Goal: Communication & Community: Connect with others

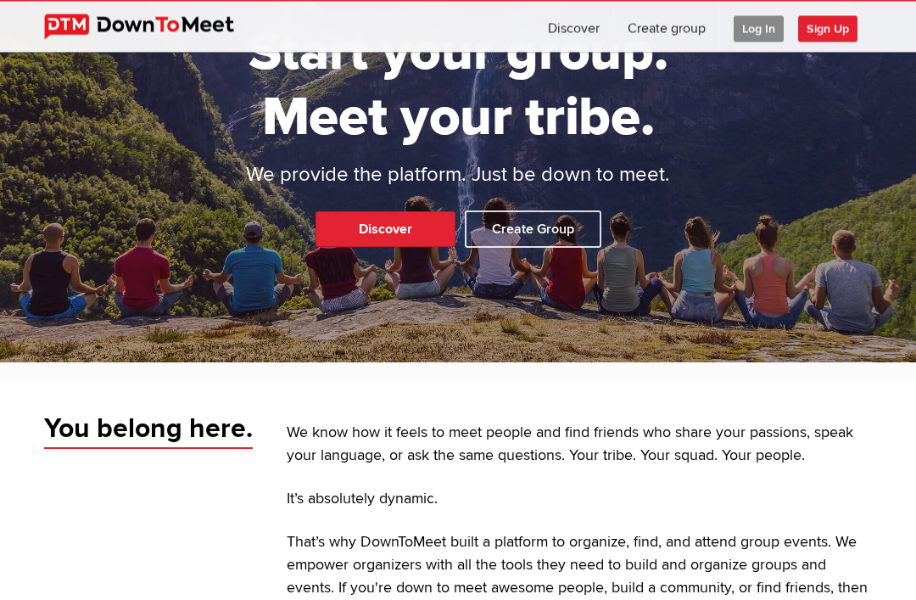
scroll to position [140, 0]
click at [389, 247] on link "Discover" at bounding box center [386, 229] width 140 height 36
select select "null"
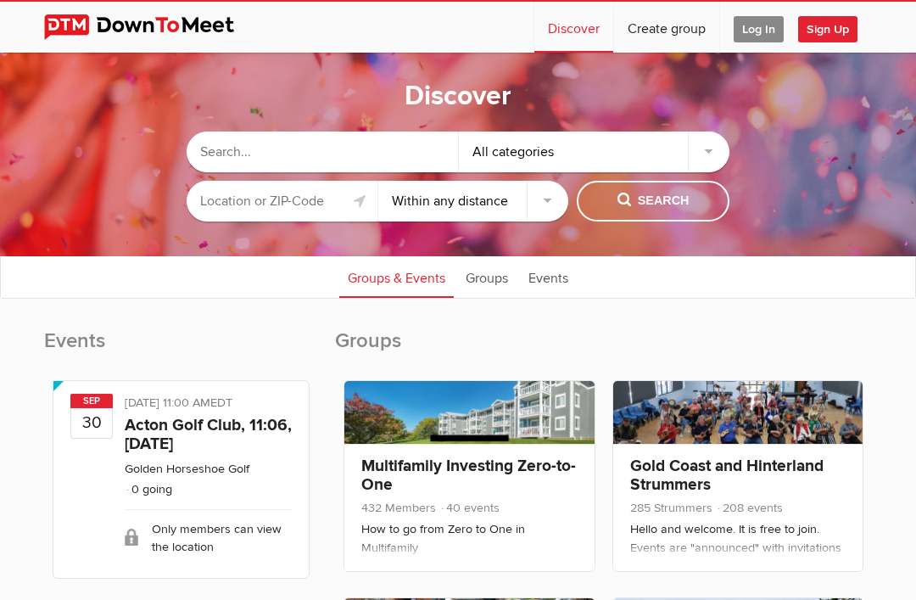
click at [300, 158] on input "text" at bounding box center [322, 151] width 271 height 41
type input "East bay over 60"
click at [654, 209] on span "Search" at bounding box center [654, 201] width 72 height 19
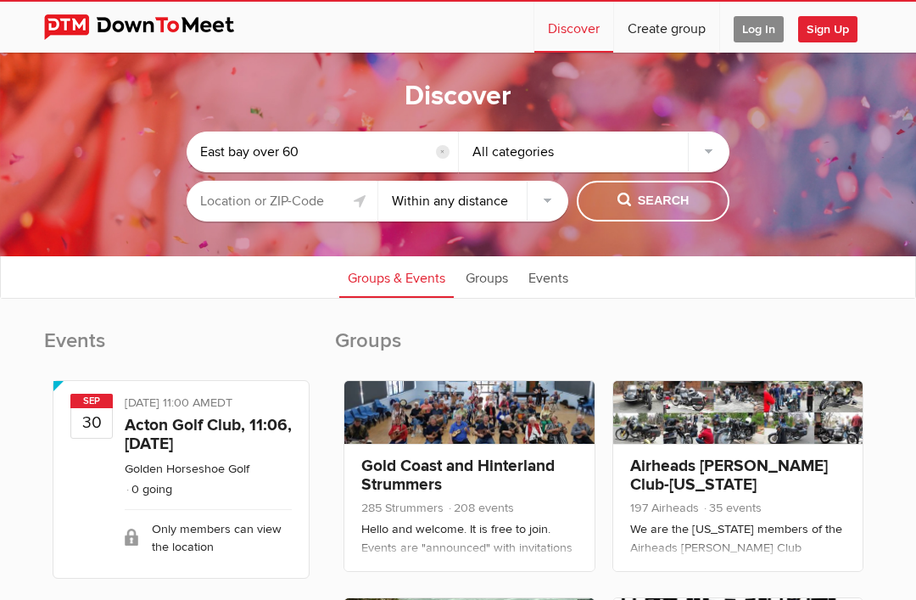
click at [656, 207] on span "Search" at bounding box center [654, 201] width 72 height 19
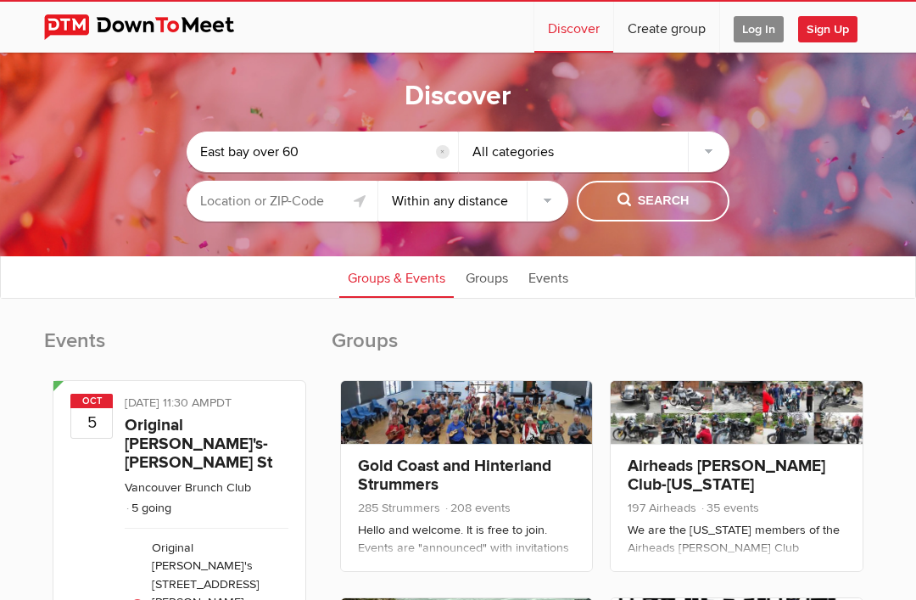
click at [713, 159] on div "All categories" at bounding box center [594, 151] width 271 height 41
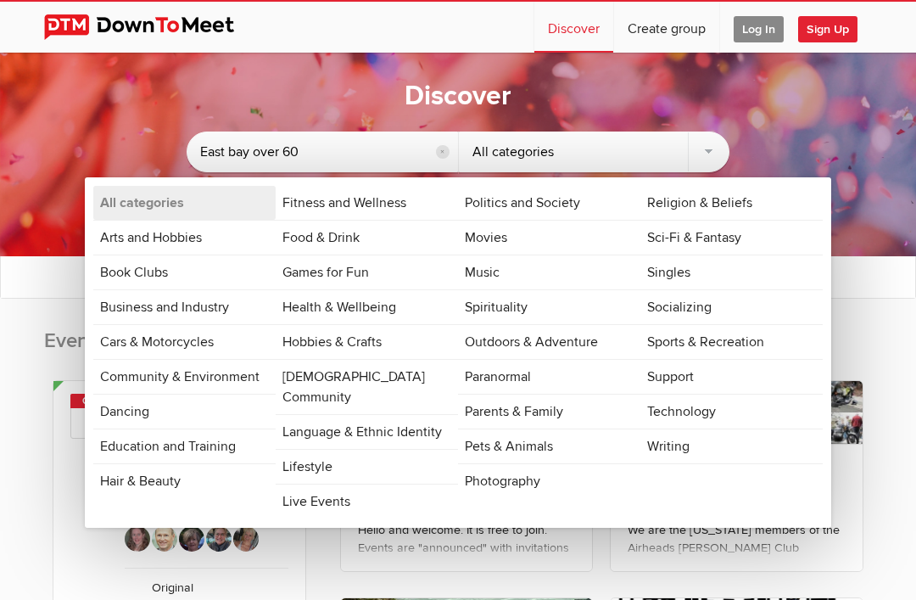
click at [704, 316] on link "Socializing" at bounding box center [731, 307] width 182 height 34
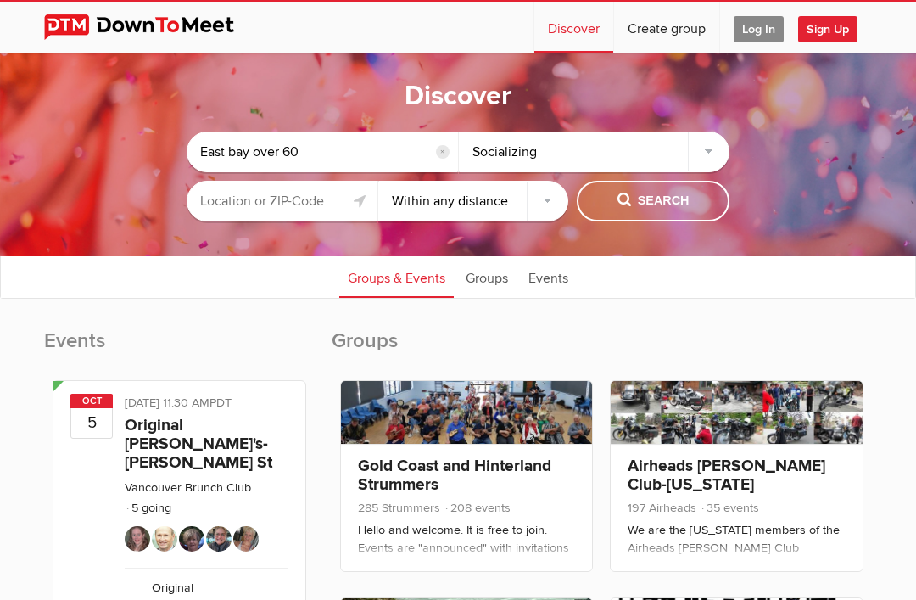
click at [305, 210] on input "text" at bounding box center [282, 201] width 191 height 41
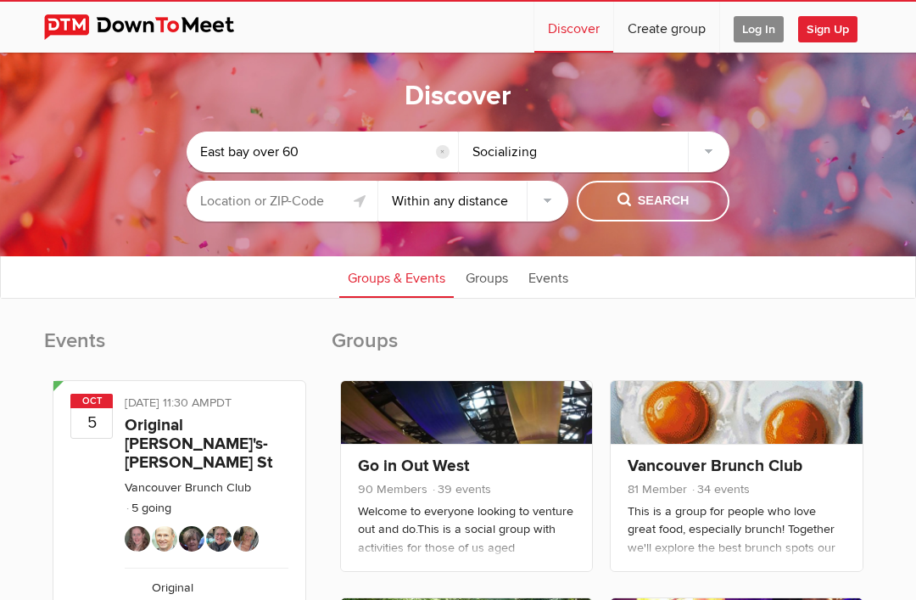
type input "94553"
click at [551, 210] on select "Within 10 miles Within 25 miles Within 50 miles Within 100 miles Within any dis…" at bounding box center [473, 201] width 191 height 41
select select "50"
click at [660, 205] on span "Search" at bounding box center [654, 201] width 72 height 19
click at [628, 212] on button "Search" at bounding box center [653, 201] width 153 height 41
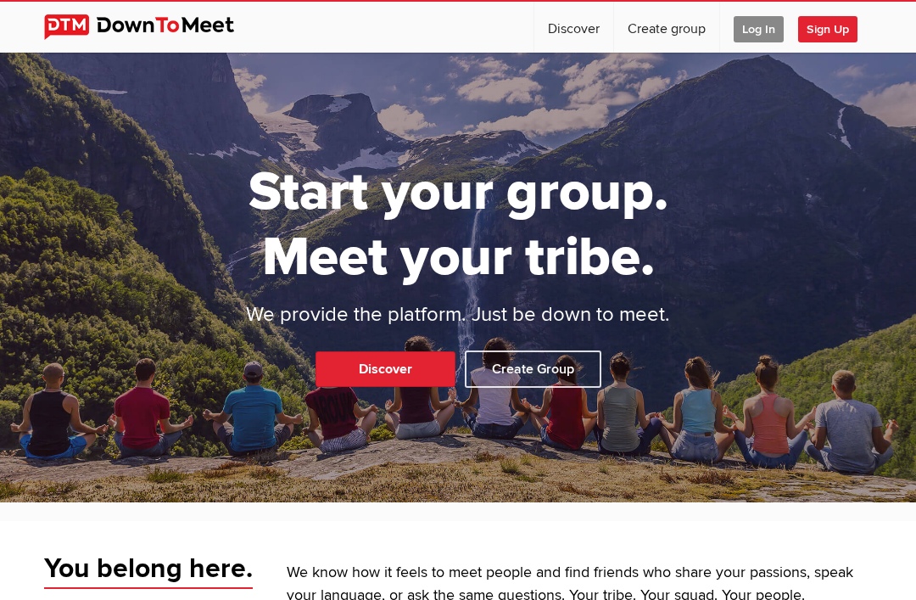
click at [401, 387] on link "Discover" at bounding box center [386, 369] width 140 height 36
select select "null"
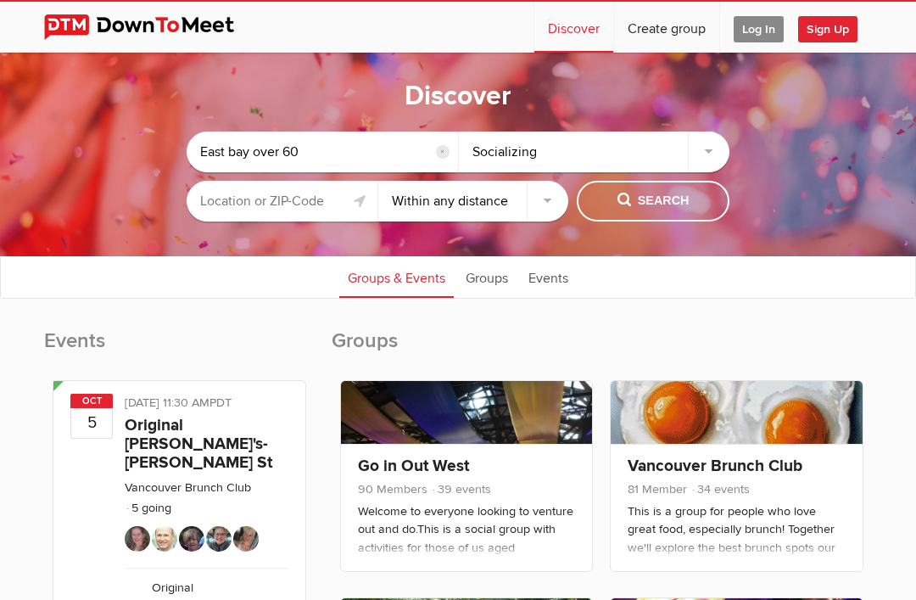
click at [273, 153] on input "East bay over 60" at bounding box center [322, 151] width 271 height 41
click at [379, 159] on input "[GEOGRAPHIC_DATA] over - 60" at bounding box center [322, 151] width 271 height 41
type input "East bay over - 60 social group"
click at [362, 209] on link at bounding box center [360, 201] width 20 height 20
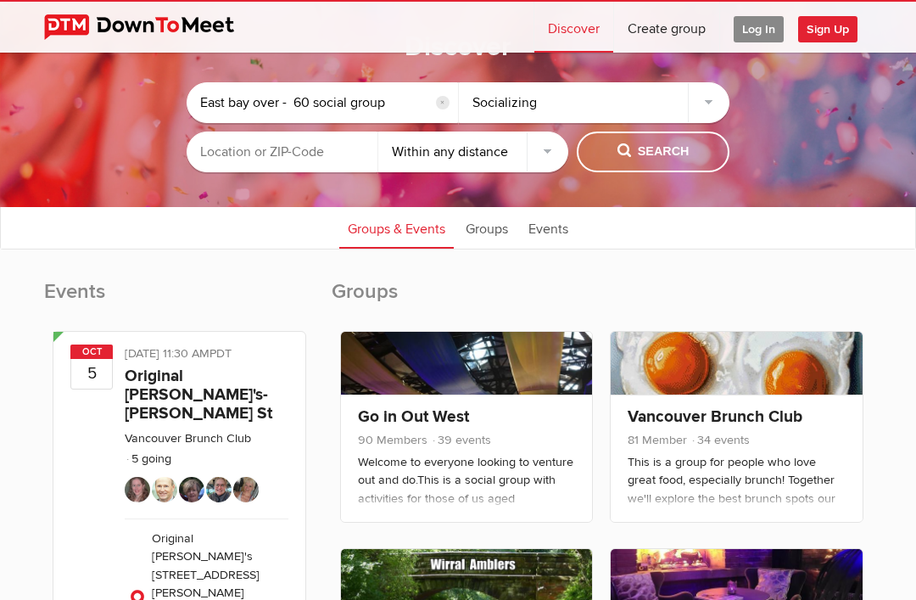
scroll to position [55, 0]
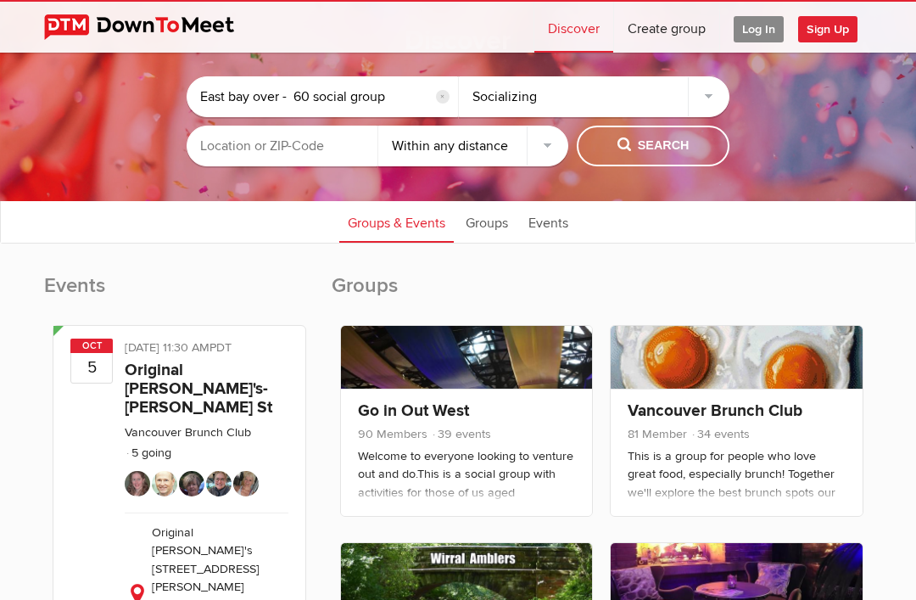
type input "[PERSON_NAME], [GEOGRAPHIC_DATA], [GEOGRAPHIC_DATA]"
click at [662, 154] on span "Search" at bounding box center [654, 146] width 72 height 19
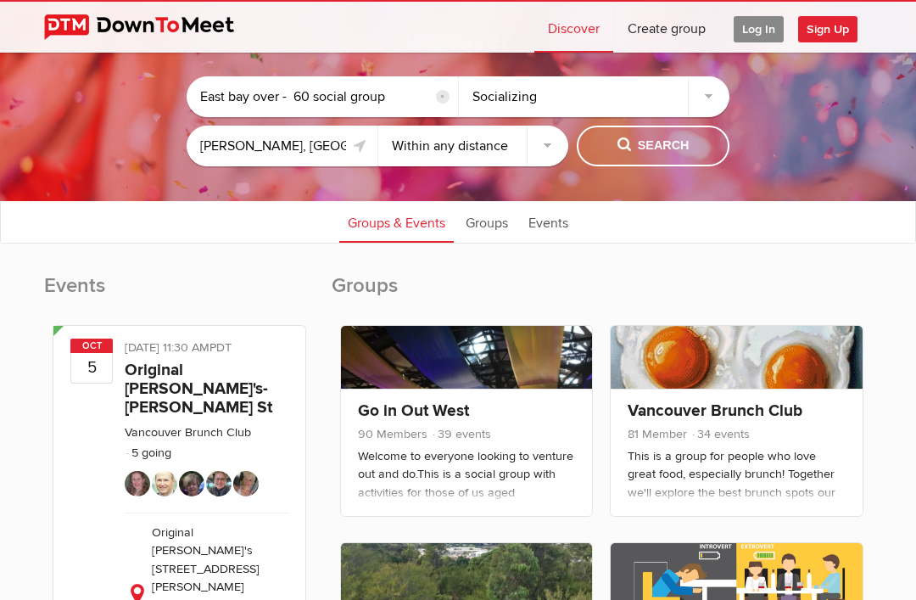
click at [529, 150] on select "Within 10 miles Within 25 miles Within 50 miles Within 100 miles Within any dis…" at bounding box center [473, 146] width 191 height 41
select select "100"
click at [652, 157] on button "Search" at bounding box center [653, 146] width 153 height 41
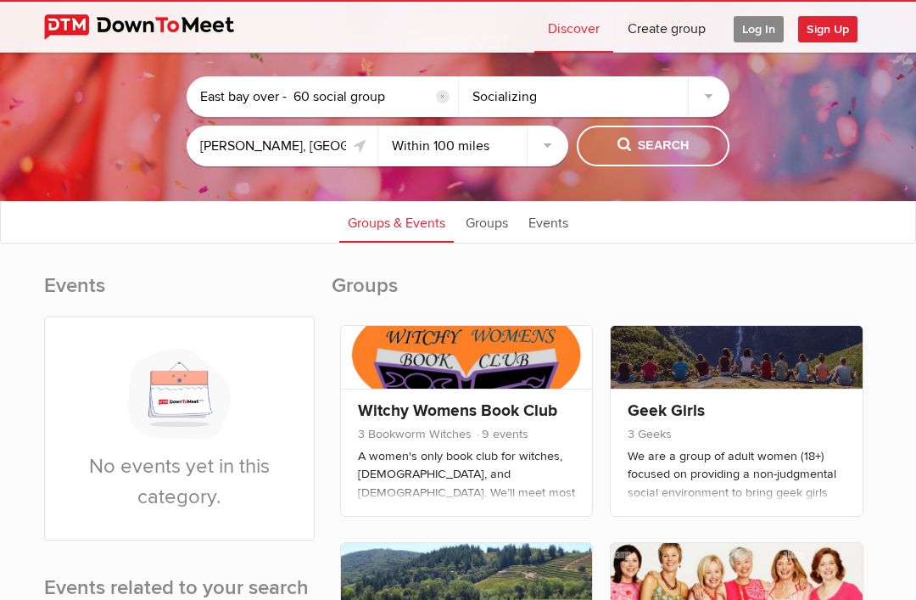
click at [296, 105] on input "East bay over - 60 social group" at bounding box center [322, 96] width 271 height 41
type input "East bay over-60 social group"
click at [652, 145] on span "Search" at bounding box center [654, 146] width 72 height 19
click at [676, 135] on button "Search" at bounding box center [653, 146] width 153 height 41
click at [491, 233] on link "Groups" at bounding box center [486, 221] width 59 height 42
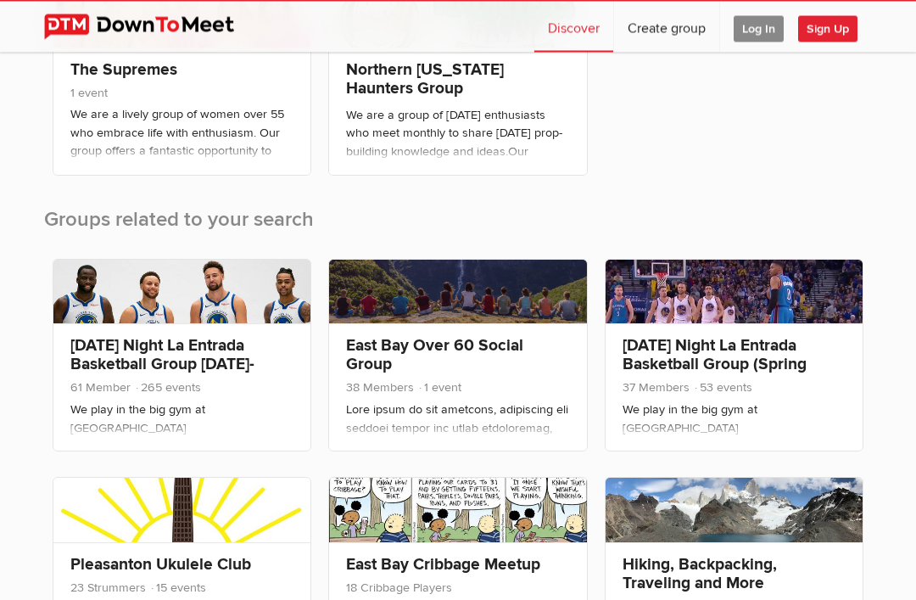
scroll to position [617, 0]
click at [478, 305] on link at bounding box center [457, 292] width 257 height 64
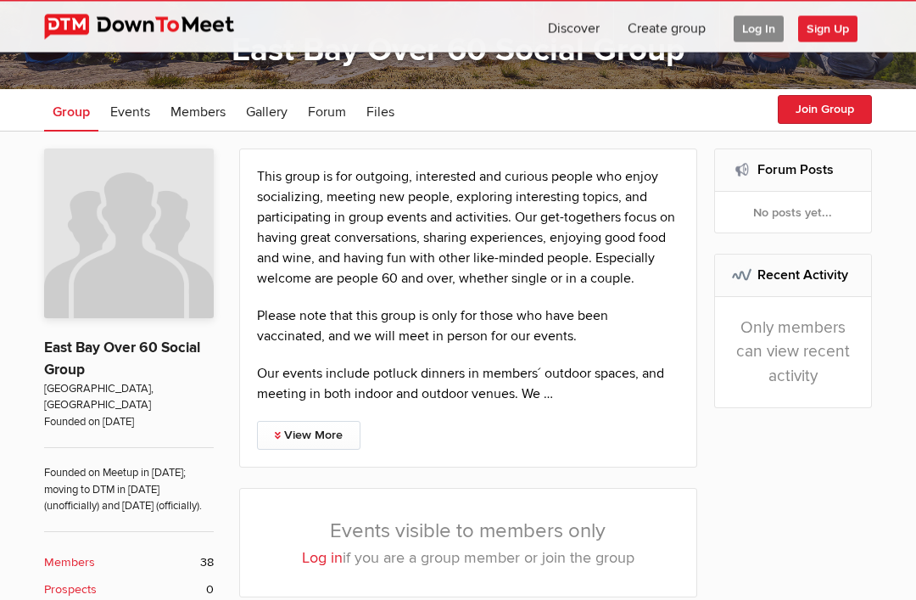
scroll to position [193, 0]
click at [298, 441] on link "View More" at bounding box center [308, 435] width 103 height 29
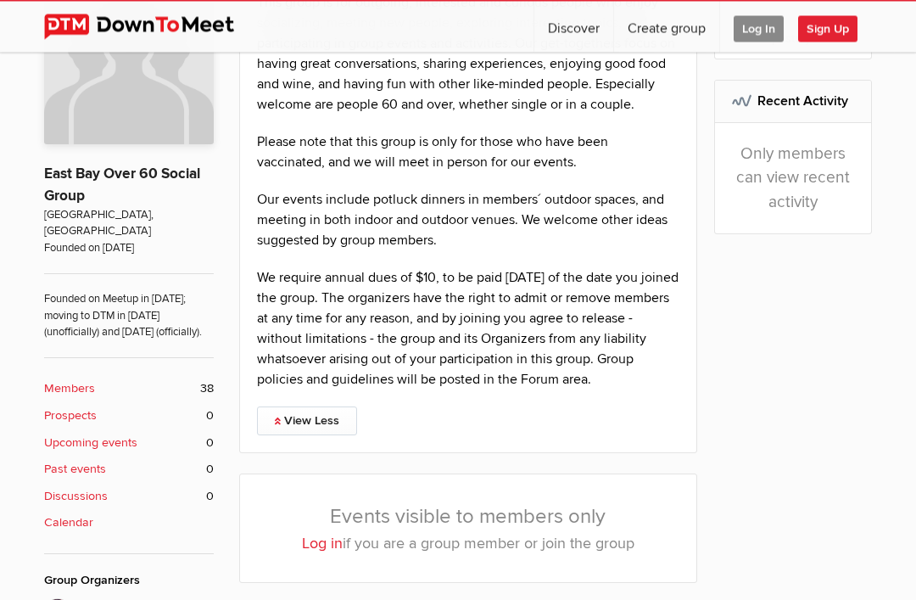
scroll to position [366, 0]
click at [80, 391] on b "Members" at bounding box center [69, 388] width 51 height 19
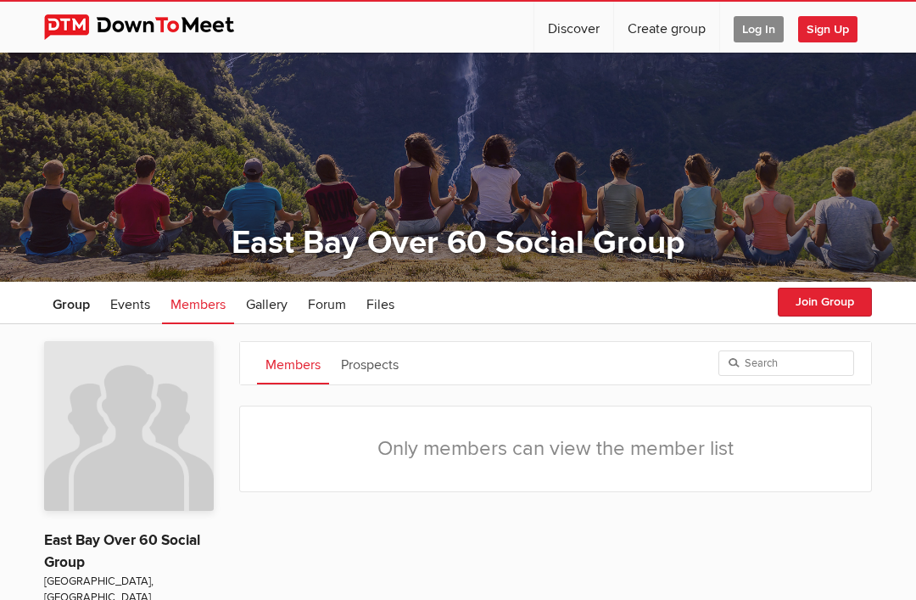
click at [827, 305] on button "Join Group" at bounding box center [825, 302] width 94 height 29
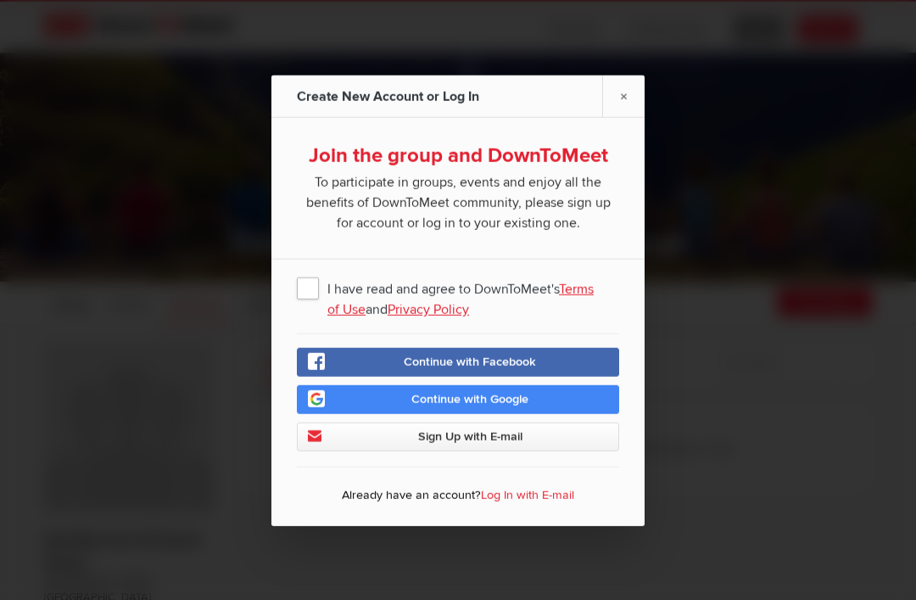
click at [305, 289] on span "I have read and agree to DownToMeet's Terms of Use and Privacy Policy" at bounding box center [458, 286] width 322 height 31
click at [0, 0] on input "I have read and agree to DownToMeet's Terms of Use and Privacy Policy" at bounding box center [0, 0] width 0 height 0
click at [467, 400] on span "Continue with Google" at bounding box center [469, 398] width 117 height 14
click at [470, 404] on span "Continue with Google" at bounding box center [469, 398] width 117 height 14
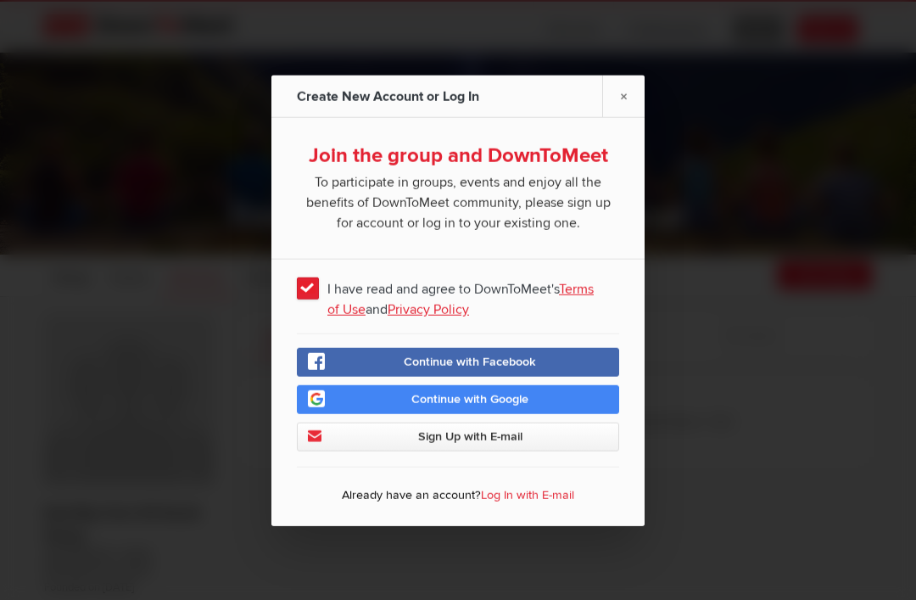
scroll to position [41, 0]
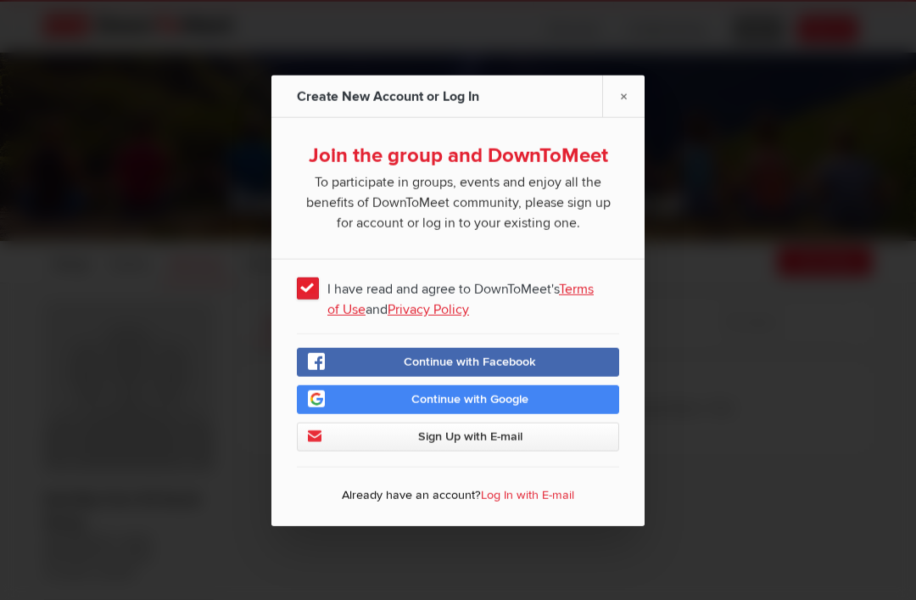
click at [488, 368] on span "Continue with Facebook" at bounding box center [470, 361] width 132 height 14
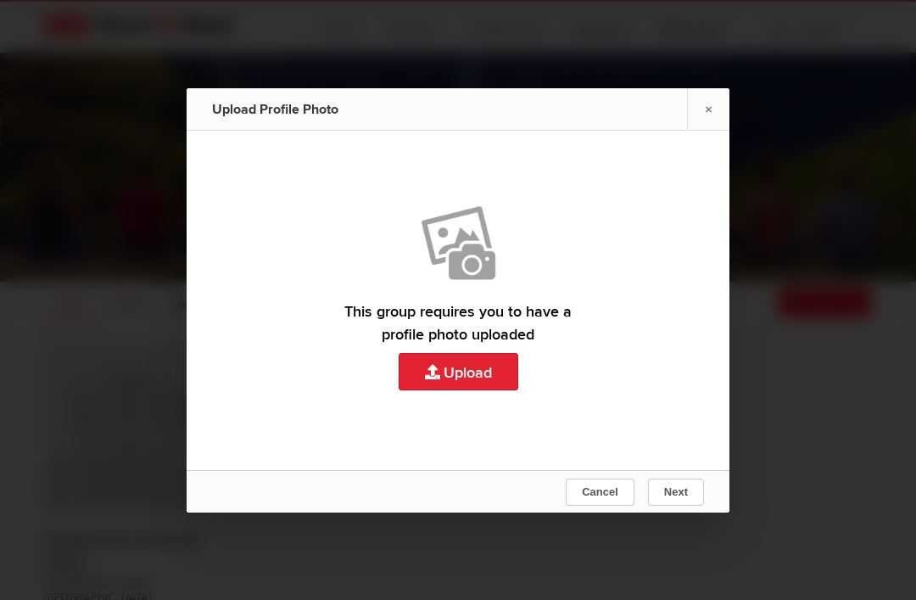
click at [483, 370] on input "file" at bounding box center [458, 300] width 543 height 339
type input "C:\fakepath\C74B7603-7629-47D9-A463-7EFBCE69B326.jpeg"
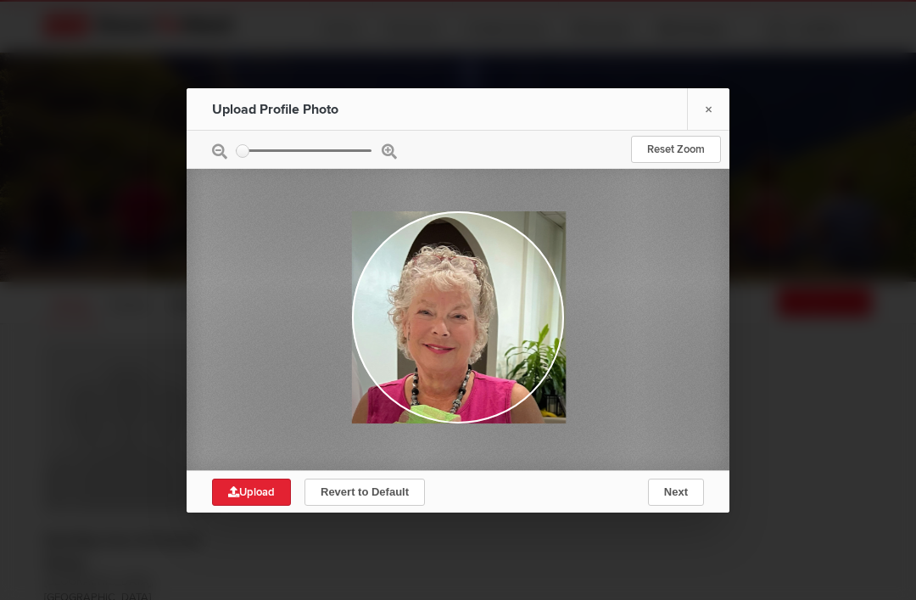
click at [680, 156] on link "Reset Zoom" at bounding box center [676, 149] width 90 height 27
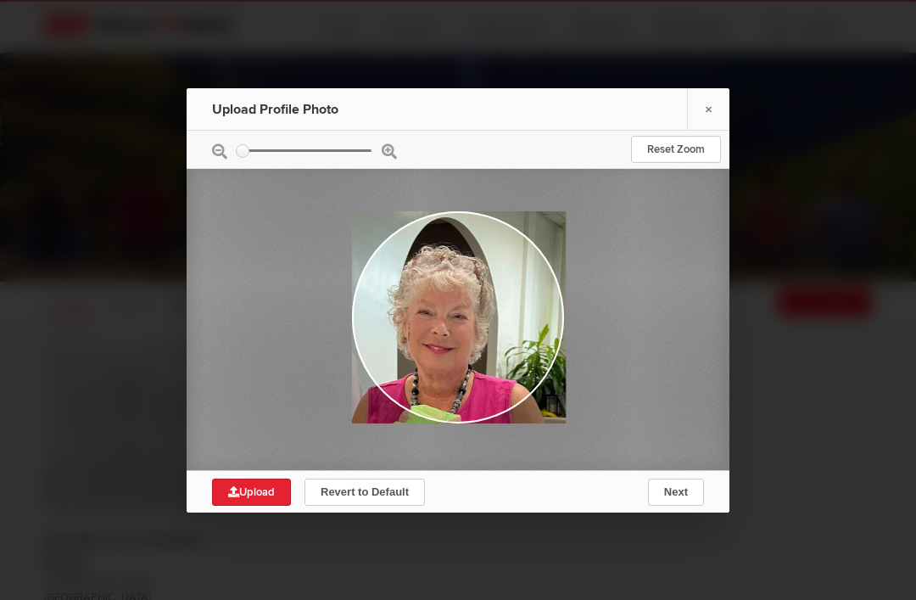
type input "C:\fakepath\C74B7603-7629-47D9-A463-7EFBCE69B326.jpeg"
click at [680, 505] on button "Next" at bounding box center [676, 491] width 56 height 27
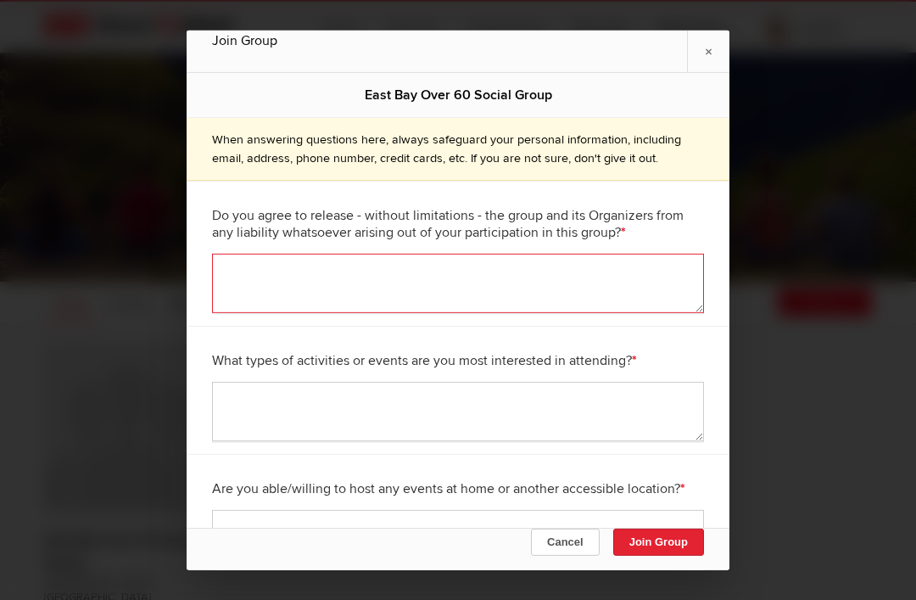
click at [450, 254] on textarea at bounding box center [458, 283] width 492 height 59
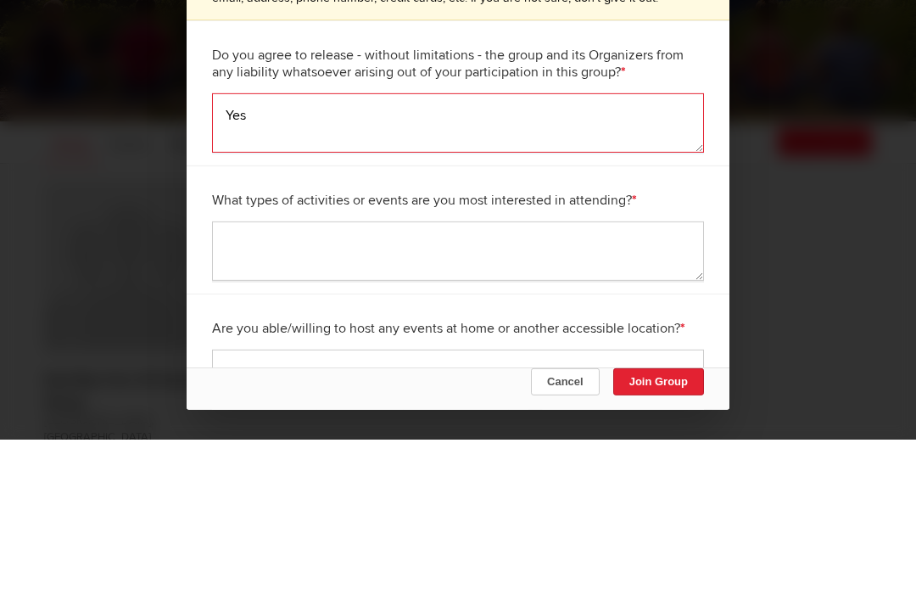
type textarea "Yes"
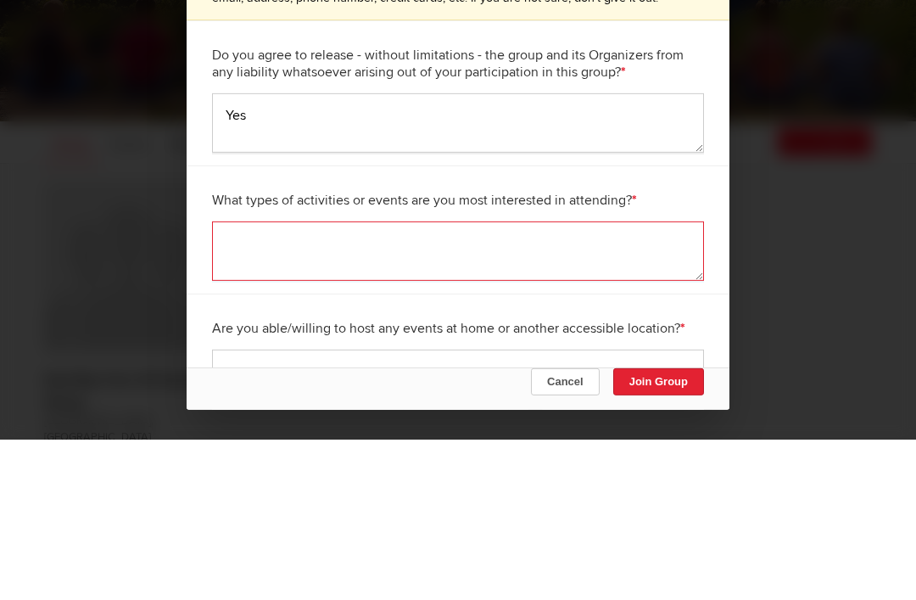
click at [343, 382] on textarea at bounding box center [458, 411] width 492 height 59
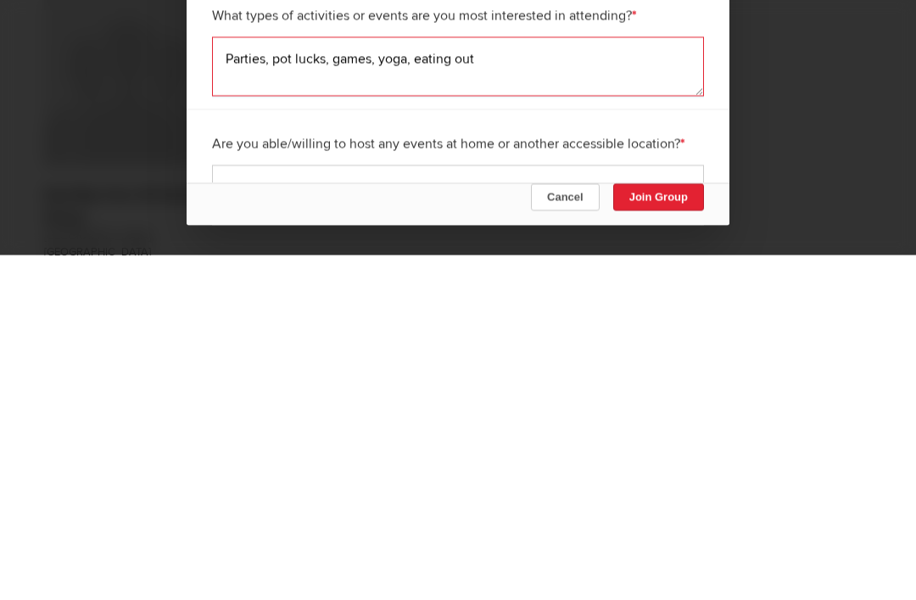
scroll to position [15, 0]
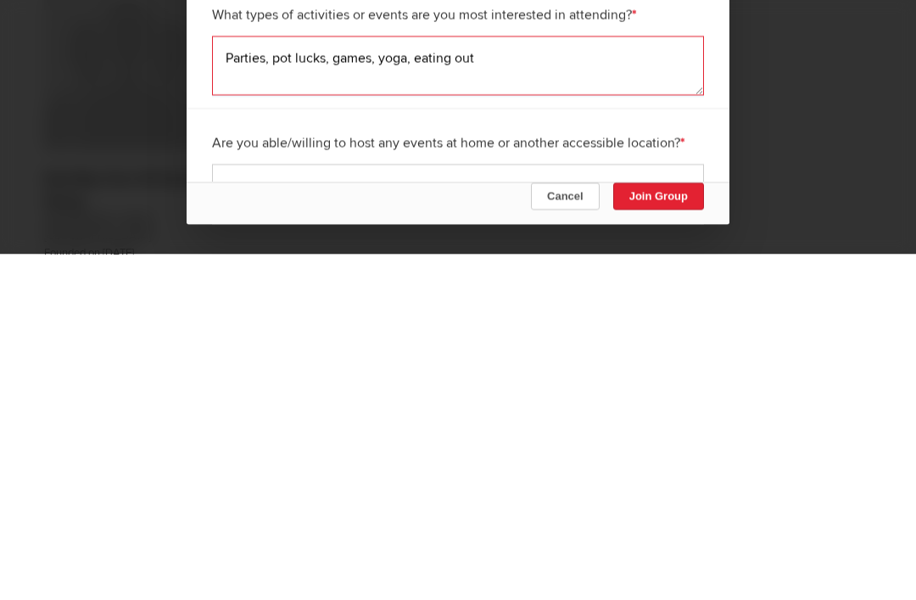
type textarea "Parties, pot lucks, games, yoga, eating out"
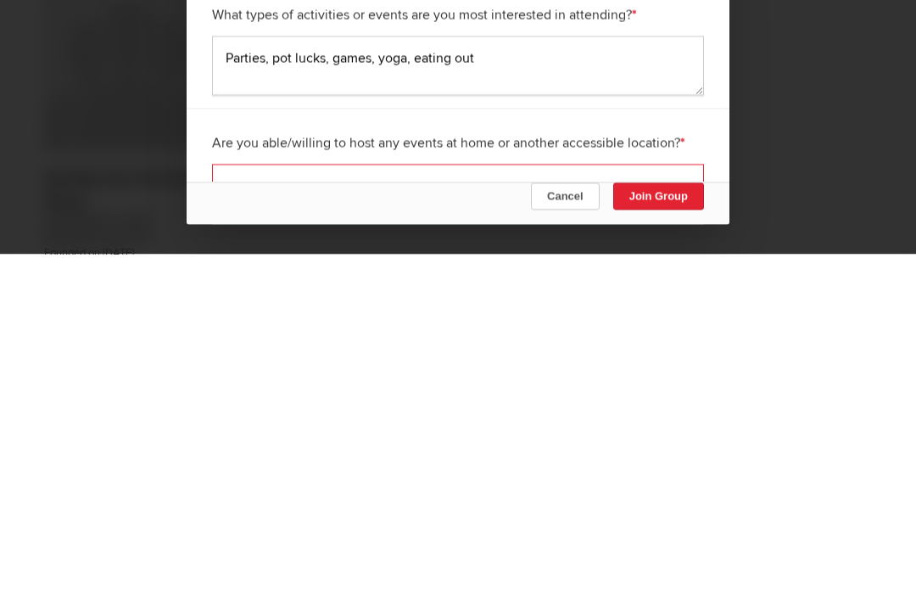
click at [333, 510] on textarea at bounding box center [458, 539] width 492 height 59
type textarea "Yes"
click at [671, 528] on button "Join Group" at bounding box center [658, 541] width 91 height 27
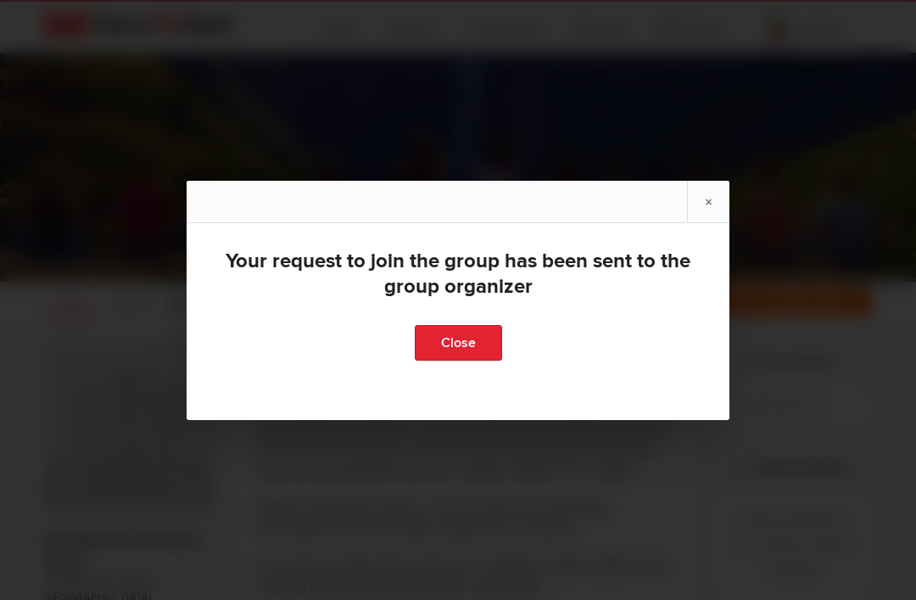
click at [450, 360] on link "Close" at bounding box center [458, 343] width 87 height 36
